Goal: Information Seeking & Learning: Learn about a topic

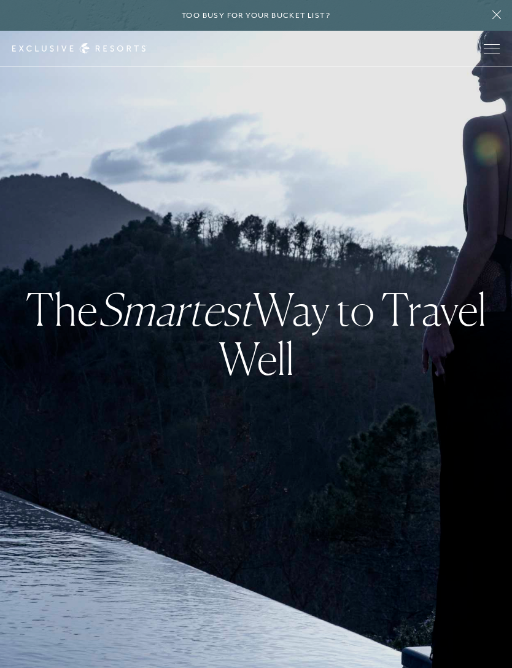
checkbox input "false"
click at [490, 52] on span "Open navigation" at bounding box center [492, 48] width 16 height 9
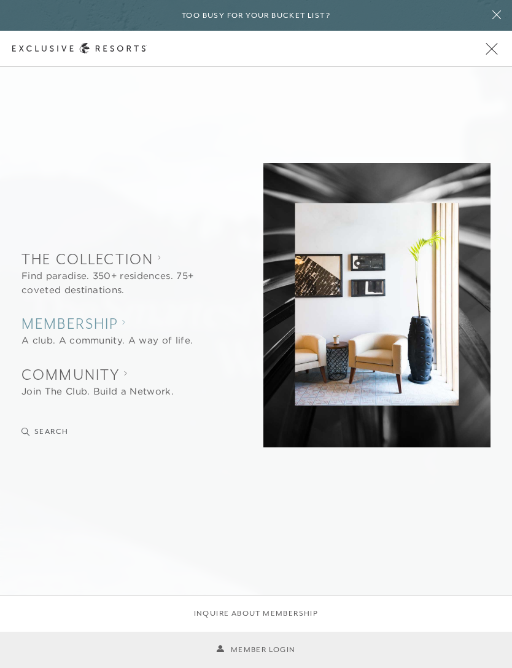
click at [53, 332] on h2 "Membership" at bounding box center [106, 323] width 171 height 20
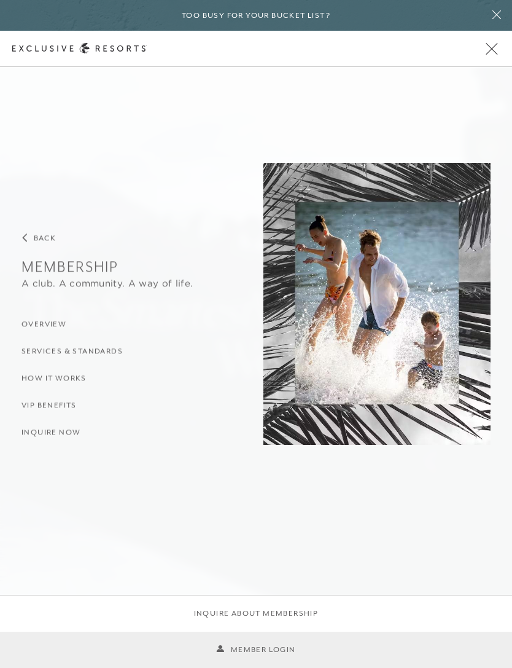
click at [46, 352] on h3 "Services & Standards" at bounding box center [71, 352] width 101 height 12
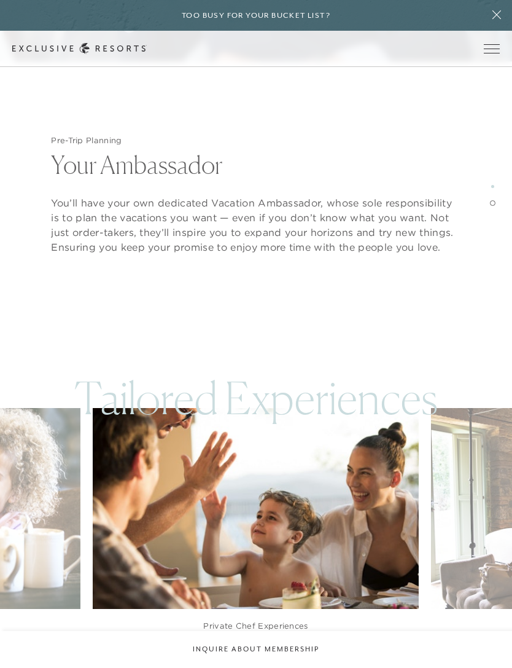
scroll to position [2917, 0]
click at [499, 52] on span "Open navigation" at bounding box center [492, 48] width 16 height 9
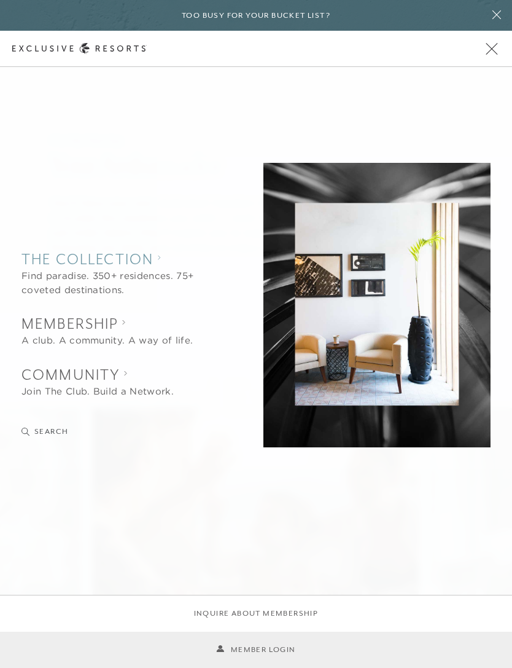
click at [40, 285] on div "Find paradise. 350+ residences. 75+ coveted destinations." at bounding box center [118, 283] width 194 height 28
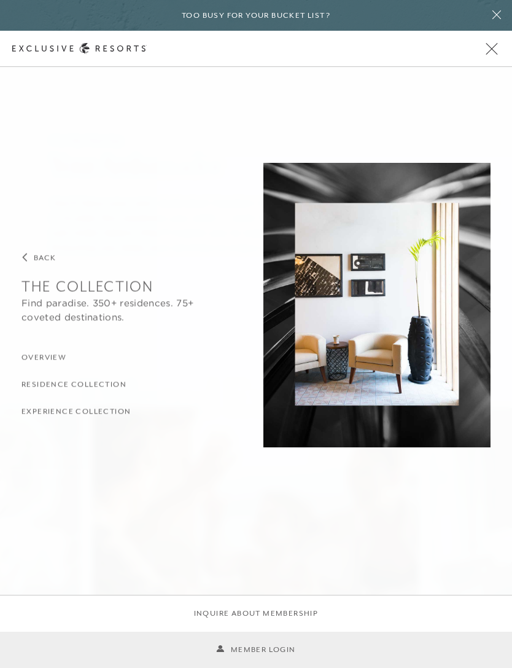
click at [44, 384] on h3 "Residence Collection" at bounding box center [73, 385] width 105 height 12
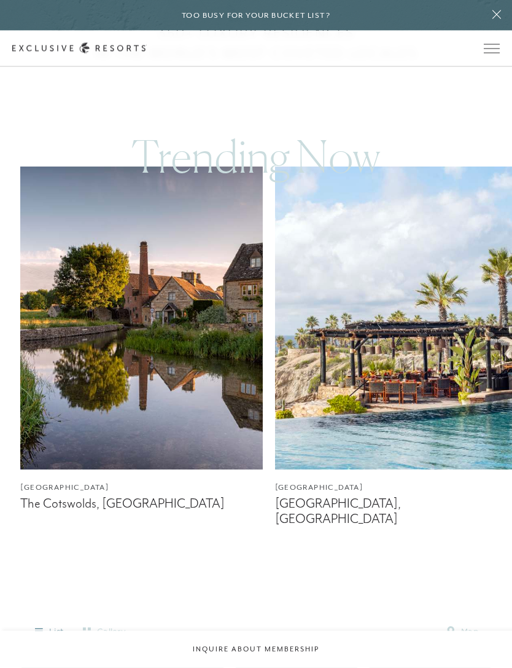
scroll to position [743, 0]
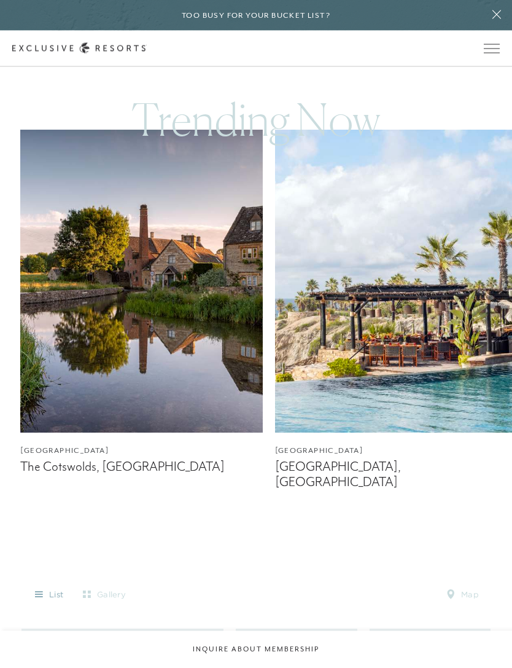
click at [78, 414] on img at bounding box center [141, 281] width 242 height 303
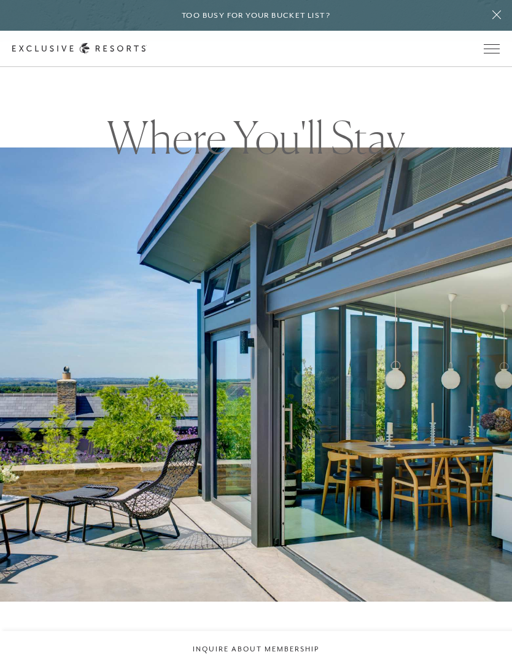
scroll to position [1119, 0]
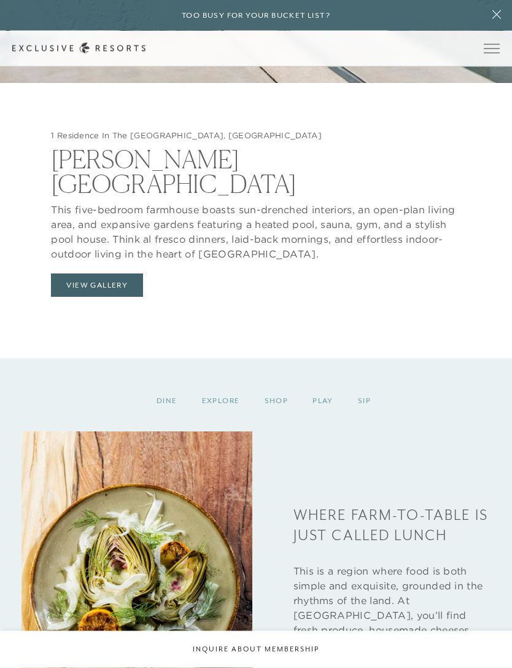
click at [89, 297] on button "View Gallery" at bounding box center [97, 285] width 92 height 23
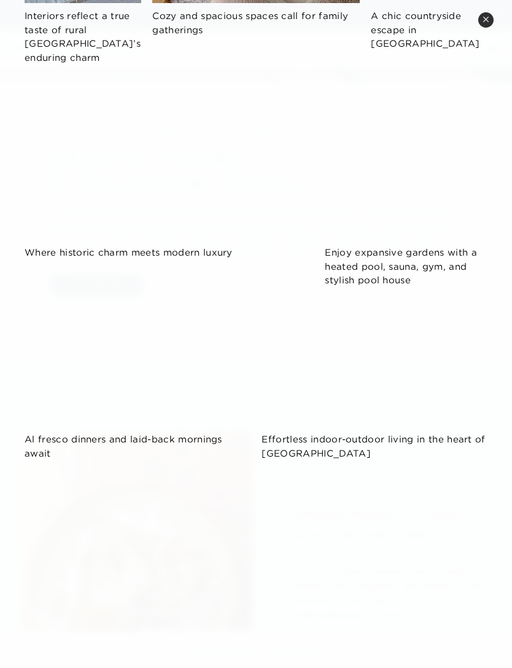
scroll to position [786, 0]
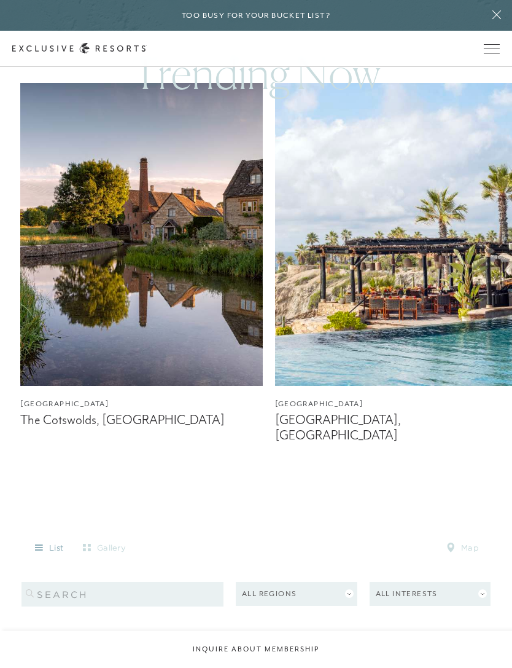
scroll to position [794, 0]
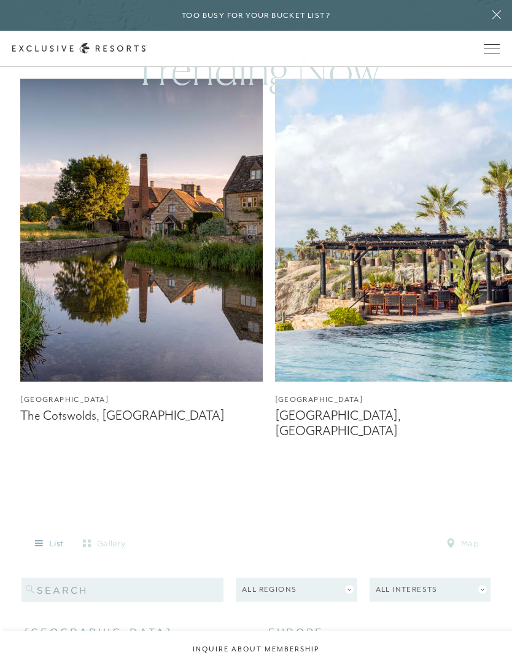
click at [447, 298] on img at bounding box center [396, 230] width 242 height 303
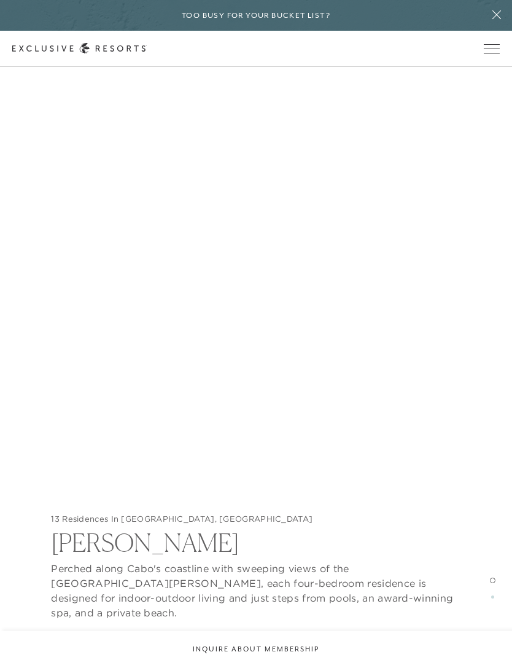
scroll to position [1624, 0]
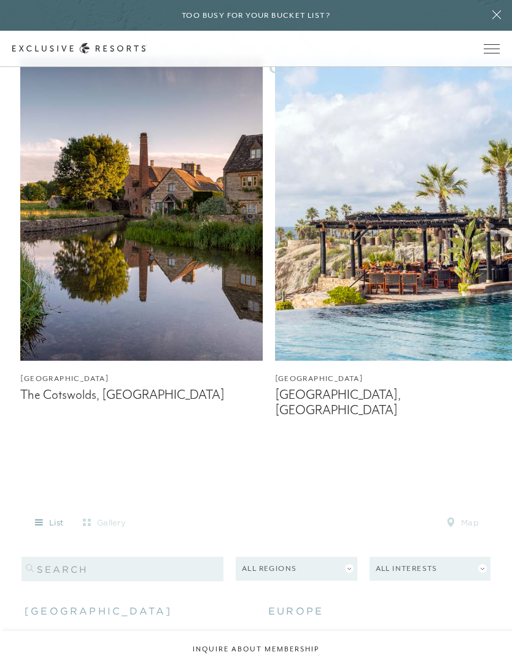
scroll to position [794, 0]
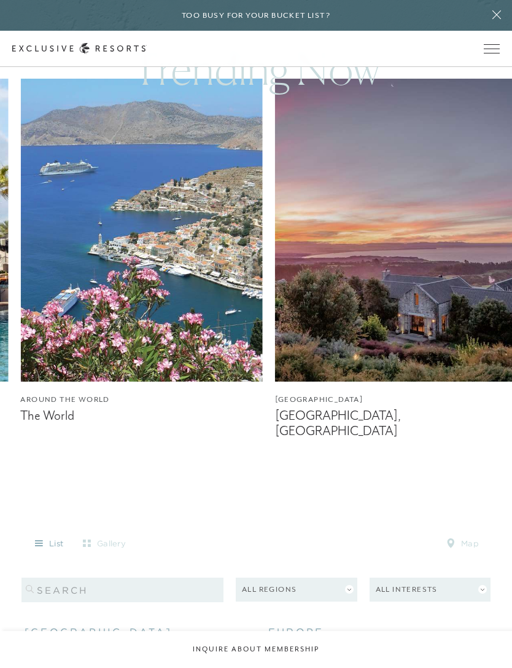
click at [445, 329] on img at bounding box center [396, 230] width 242 height 303
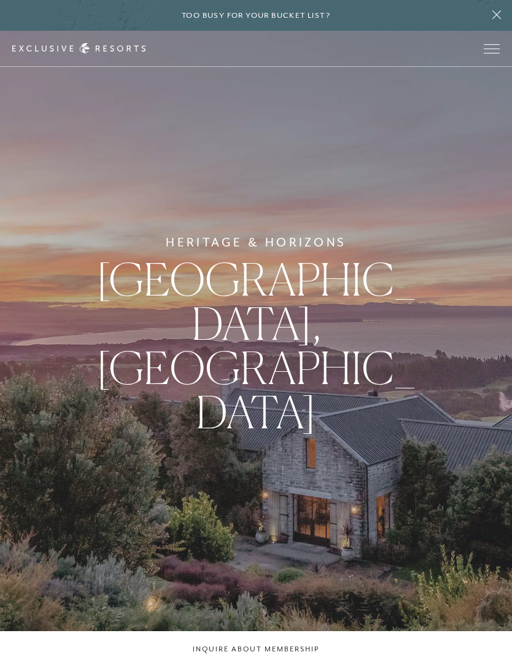
click at [98, 288] on div "Heritage & Horizons [GEOGRAPHIC_DATA], [GEOGRAPHIC_DATA]" at bounding box center [256, 334] width 512 height 668
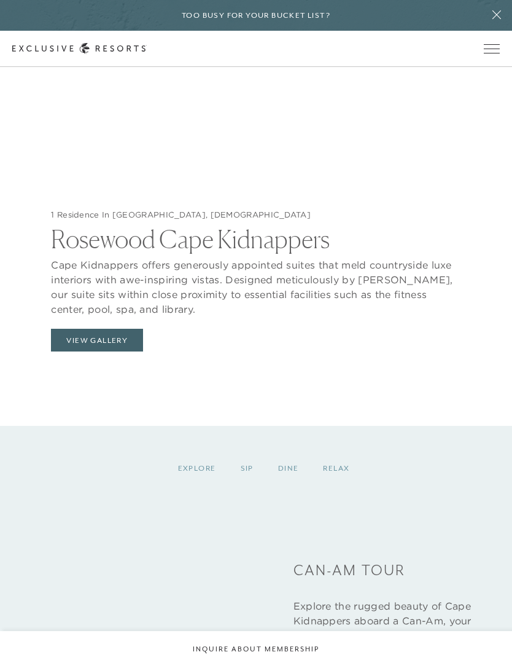
scroll to position [1530, 0]
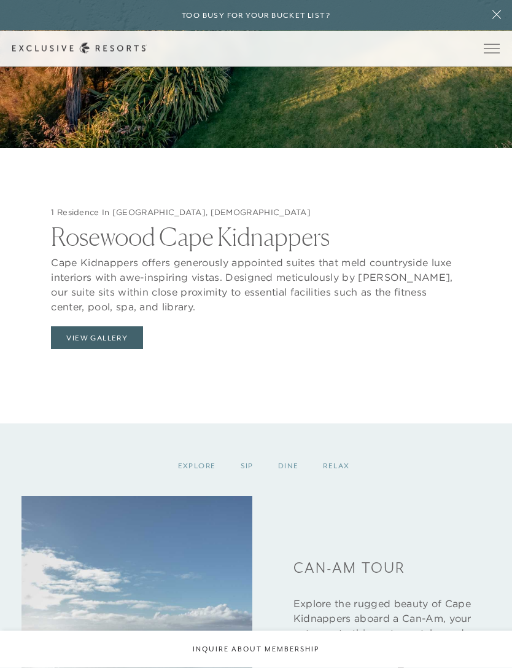
click at [68, 350] on button "View Gallery" at bounding box center [97, 338] width 92 height 23
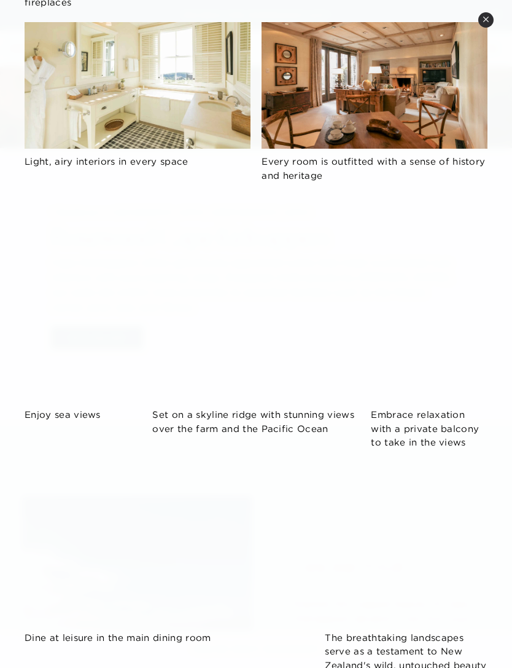
scroll to position [319, 0]
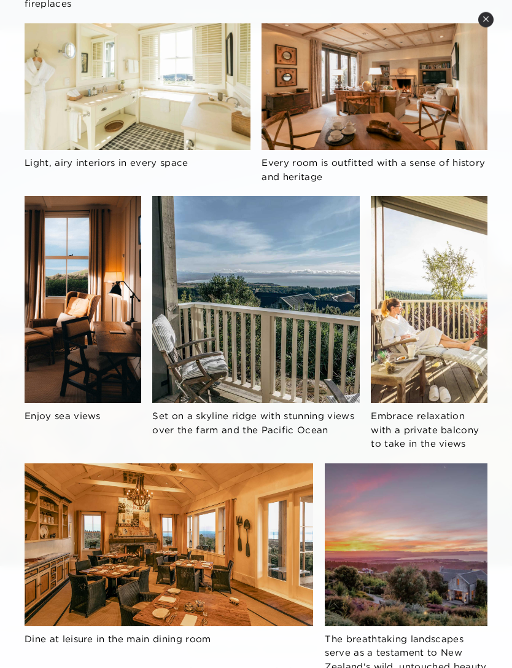
scroll to position [794, 0]
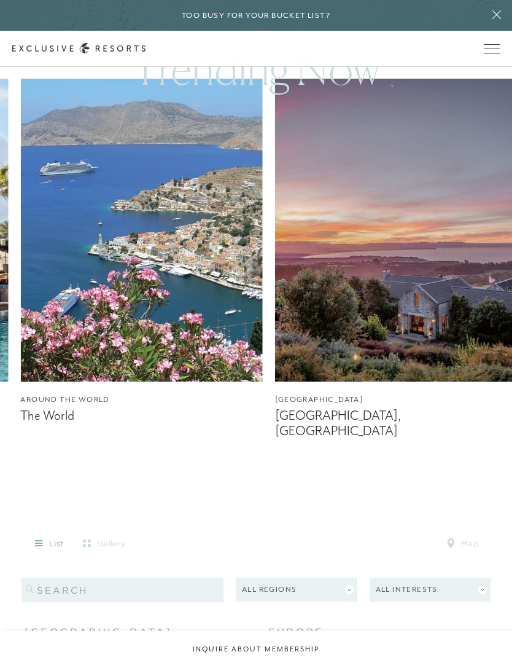
click at [41, 373] on img at bounding box center [141, 230] width 242 height 303
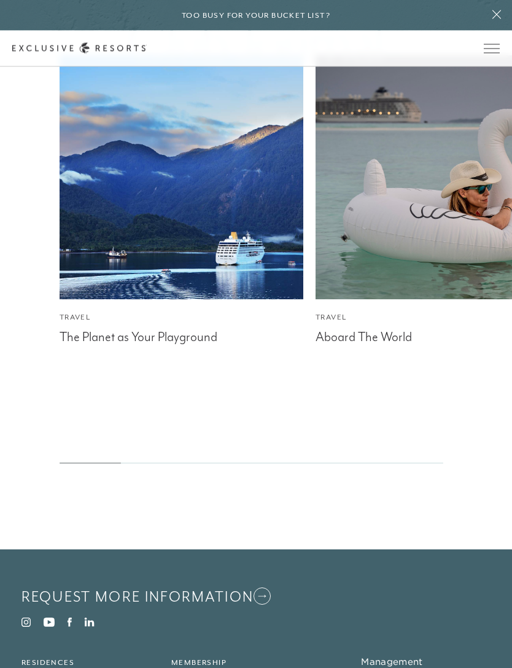
scroll to position [2841, 0]
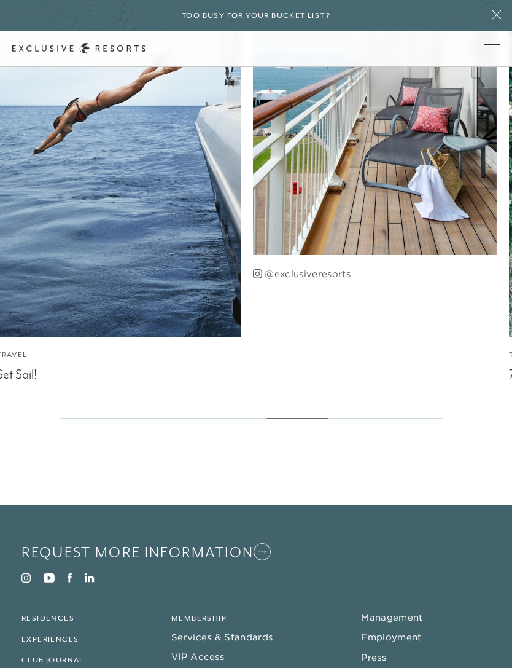
click at [489, 47] on span "Open navigation" at bounding box center [492, 48] width 16 height 9
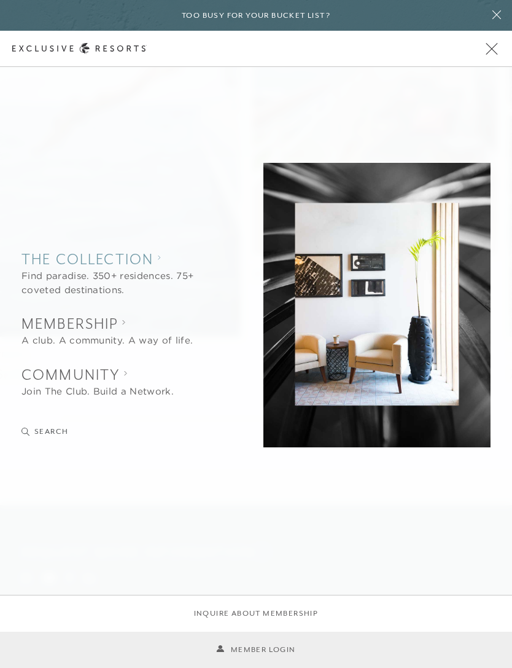
click at [68, 262] on collection "The Collection" at bounding box center [118, 259] width 194 height 20
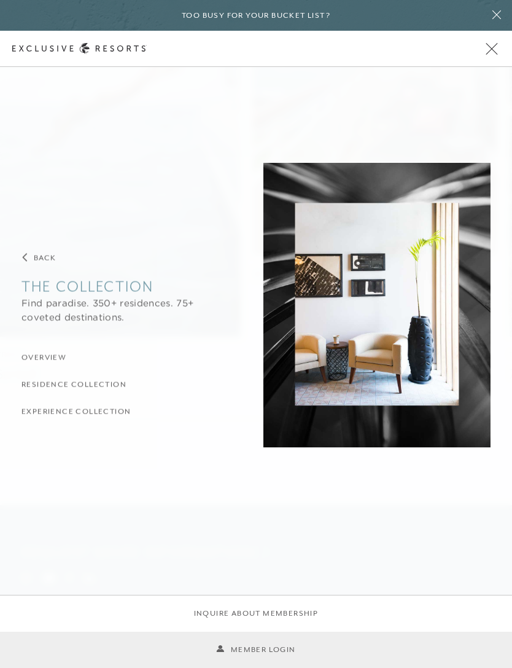
click at [62, 311] on div "Find paradise. 350+ residences. 75+ coveted destinations." at bounding box center [118, 311] width 194 height 28
click at [33, 413] on h3 "Experience Collection" at bounding box center [75, 412] width 109 height 12
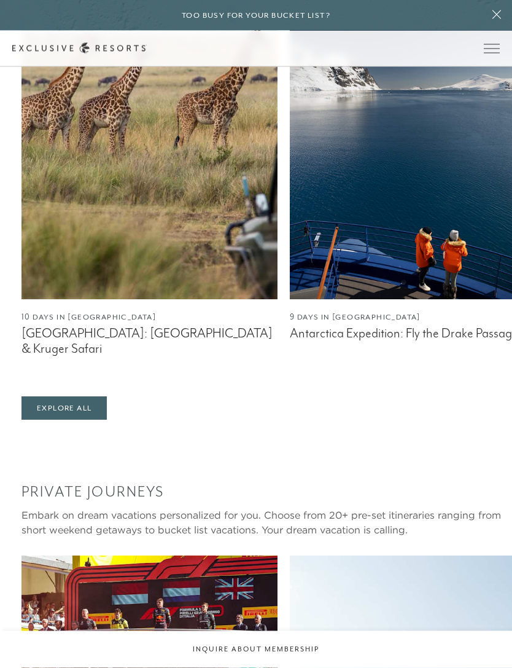
scroll to position [1025, 0]
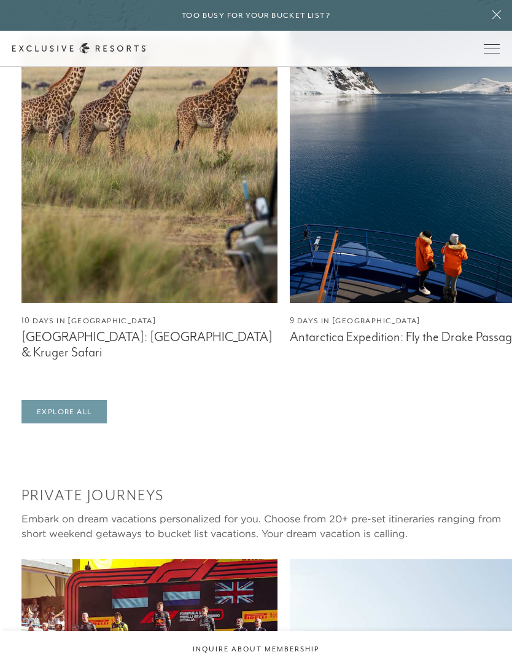
click at [41, 416] on link "Explore All" at bounding box center [63, 411] width 85 height 23
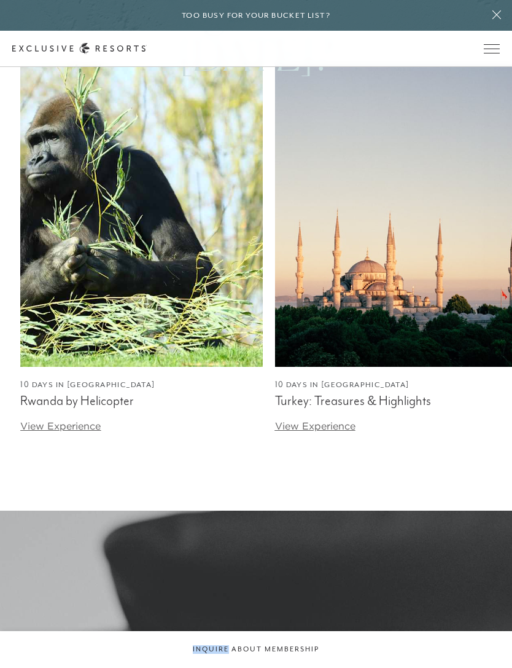
scroll to position [1981, 0]
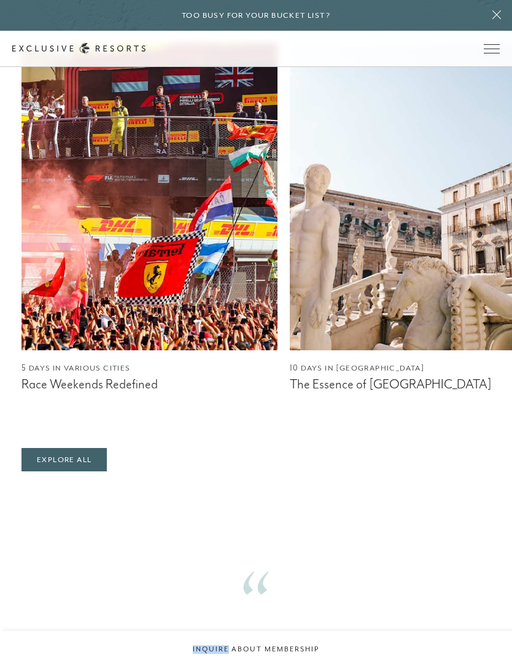
scroll to position [1536, 0]
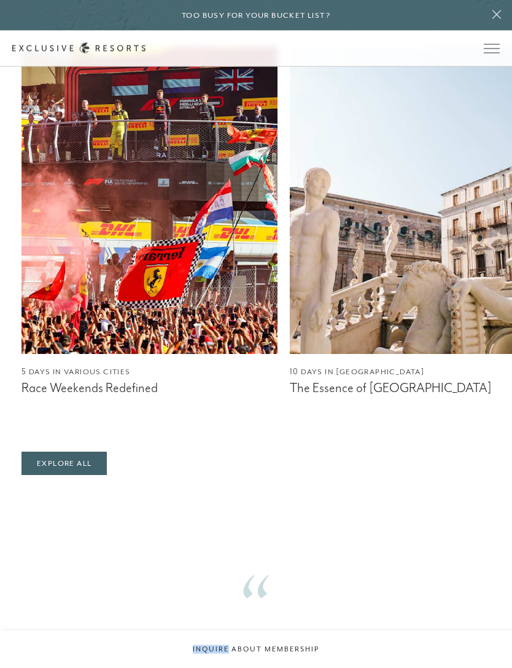
click at [459, 258] on img at bounding box center [418, 200] width 256 height 307
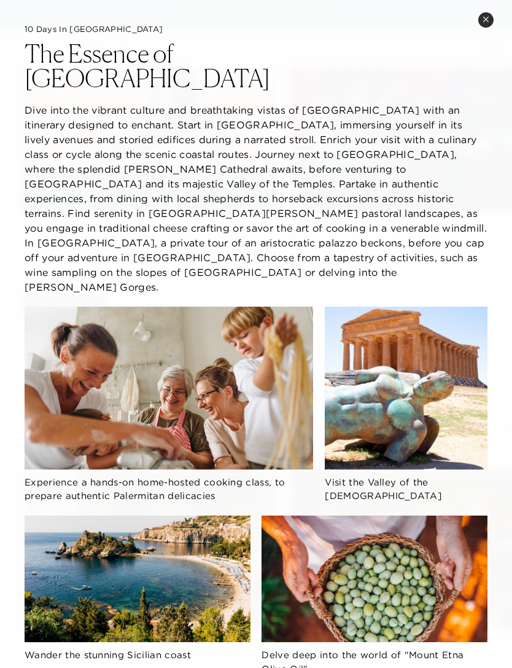
scroll to position [0, 0]
click at [490, 20] on button "Close quickview" at bounding box center [485, 19] width 15 height 15
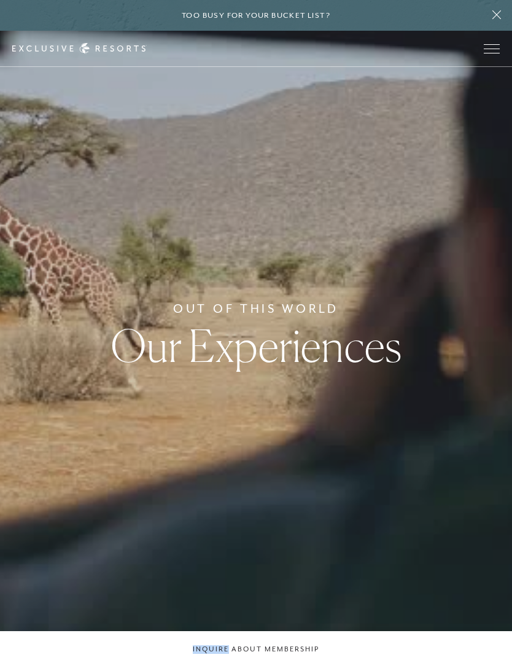
click at [491, 53] on button "Open navigation" at bounding box center [492, 48] width 16 height 9
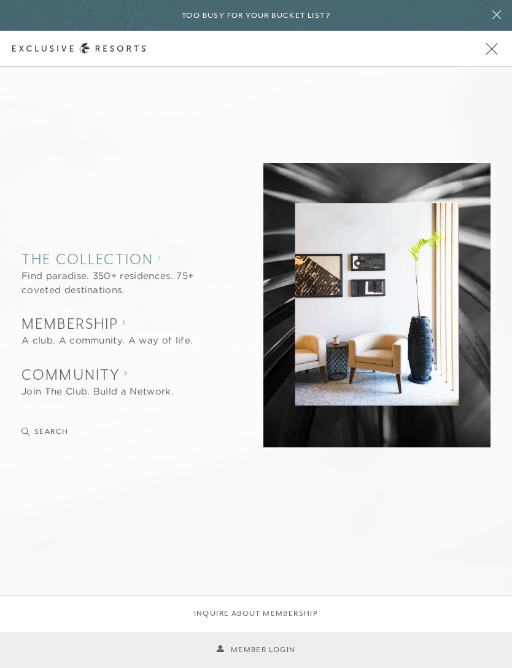
click at [42, 269] on collection "The Collection" at bounding box center [118, 259] width 194 height 20
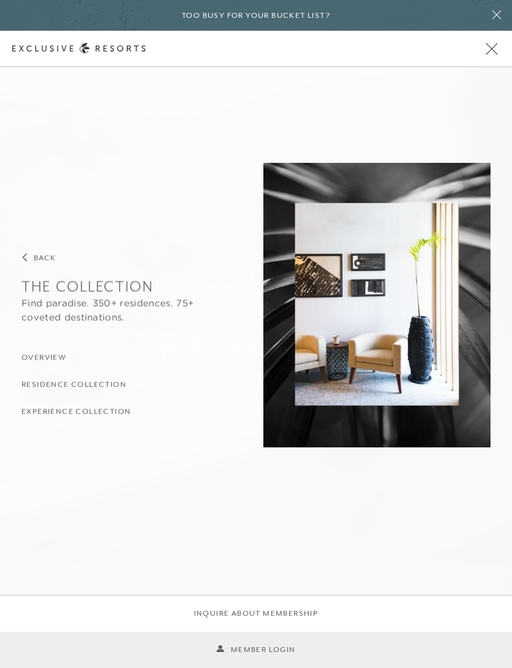
click at [40, 384] on h3 "Residence Collection" at bounding box center [73, 385] width 105 height 12
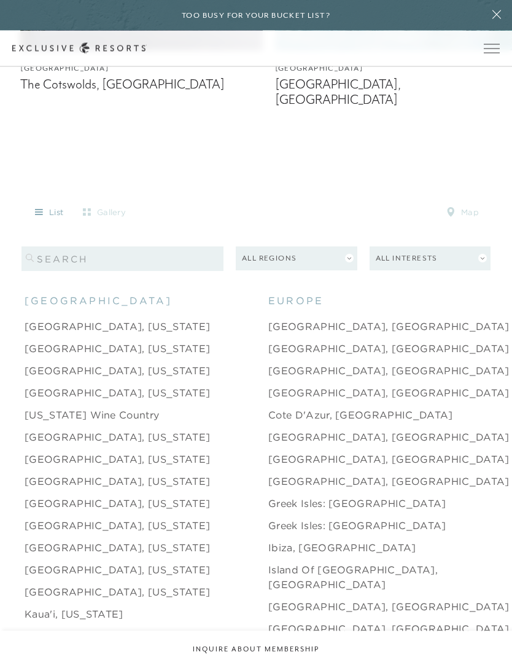
scroll to position [1127, 0]
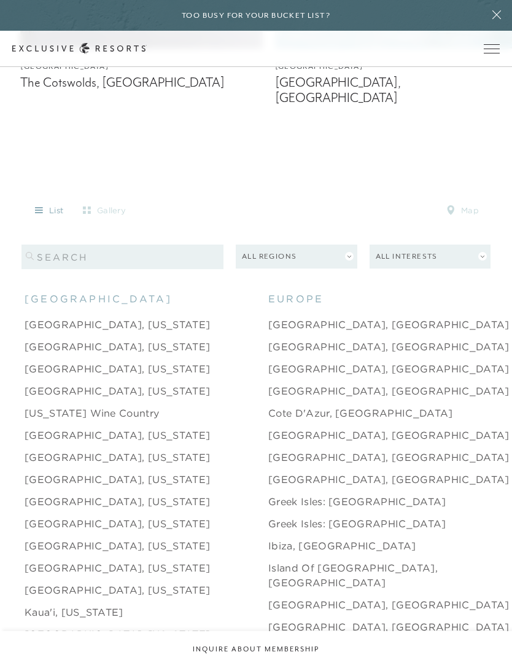
click at [332, 332] on link "[GEOGRAPHIC_DATA], [GEOGRAPHIC_DATA]" at bounding box center [388, 324] width 241 height 15
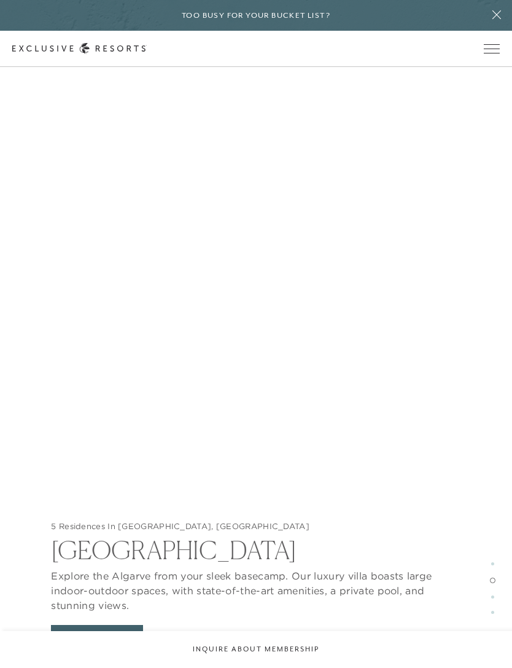
scroll to position [2360, 0]
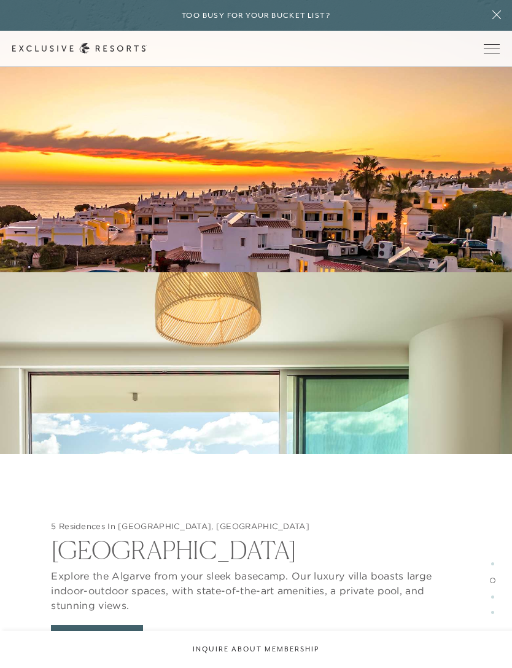
click at [74, 654] on div "5 Residences In [GEOGRAPHIC_DATA], [GEOGRAPHIC_DATA] [GEOGRAPHIC_DATA] View Gal…" at bounding box center [256, 633] width 410 height 42
click at [98, 648] on button "View Gallery" at bounding box center [97, 636] width 92 height 23
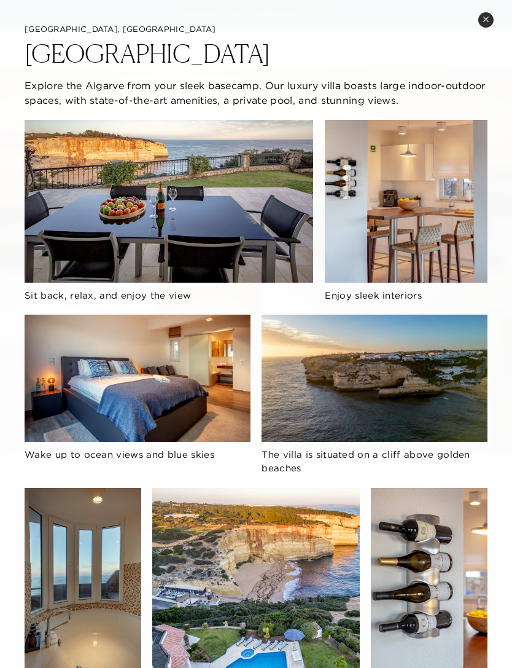
click at [470, 601] on div "Sit back, relax, and enjoy the view Enjoy sleek interiors Wake up to ocean view…" at bounding box center [256, 614] width 463 height 989
click at [494, 14] on div "[GEOGRAPHIC_DATA], [GEOGRAPHIC_DATA] [GEOGRAPHIC_DATA] Explore the [GEOGRAPHIC_…" at bounding box center [256, 566] width 512 height 1133
click at [491, 23] on button "Close quickview" at bounding box center [485, 19] width 15 height 15
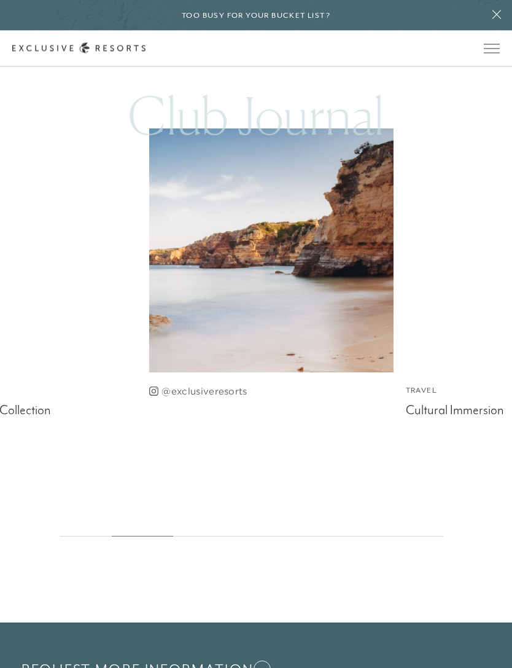
scroll to position [5581, 0]
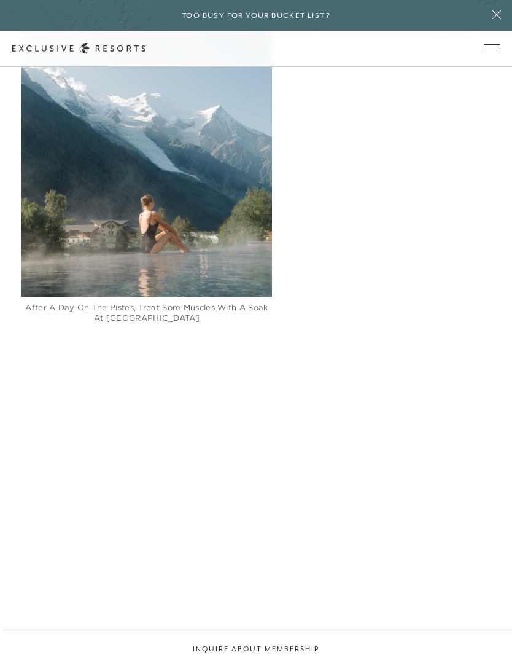
scroll to position [1188, 0]
